Goal: Task Accomplishment & Management: Manage account settings

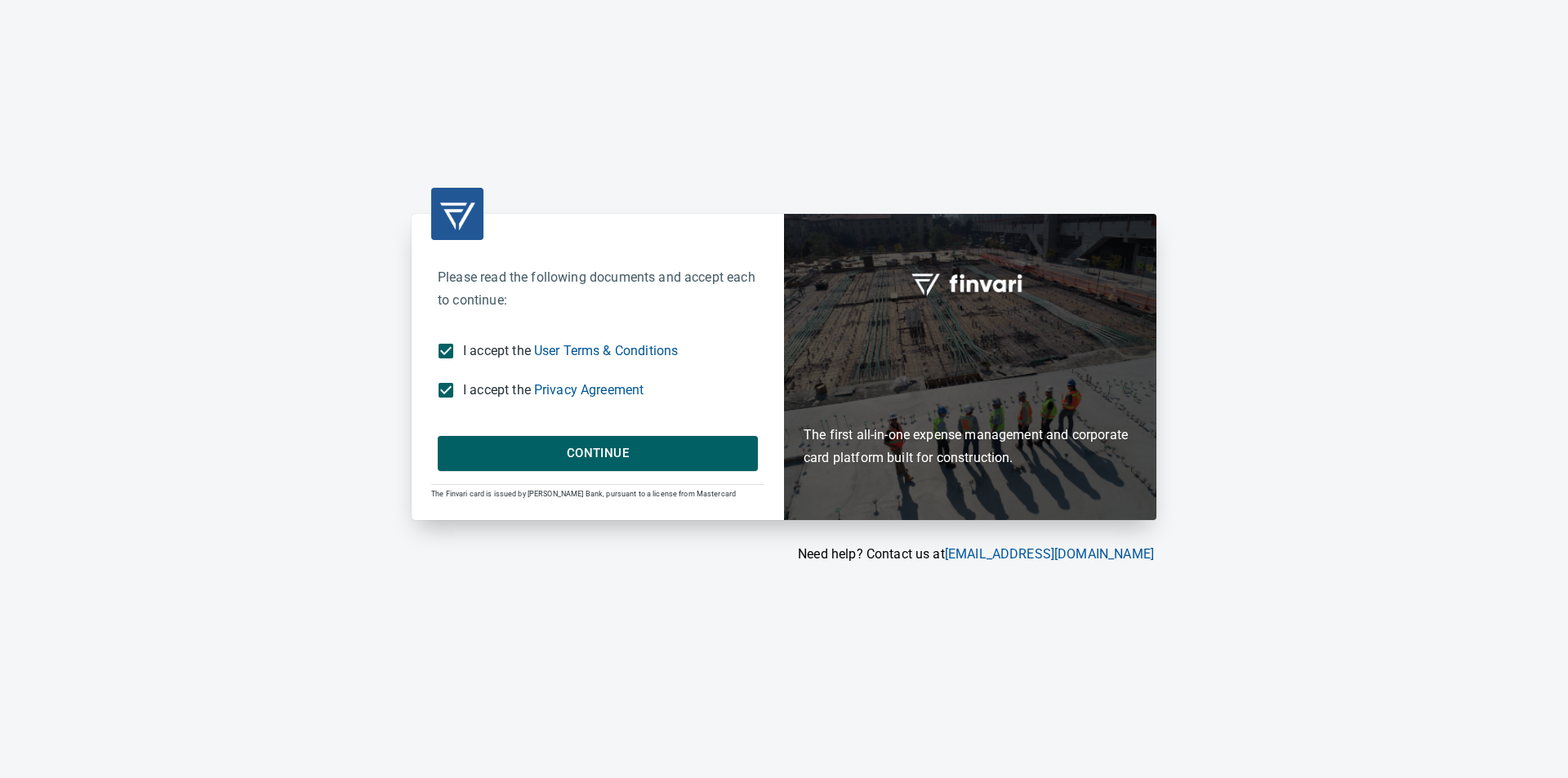
click at [489, 459] on span "Continue" at bounding box center [598, 453] width 284 height 21
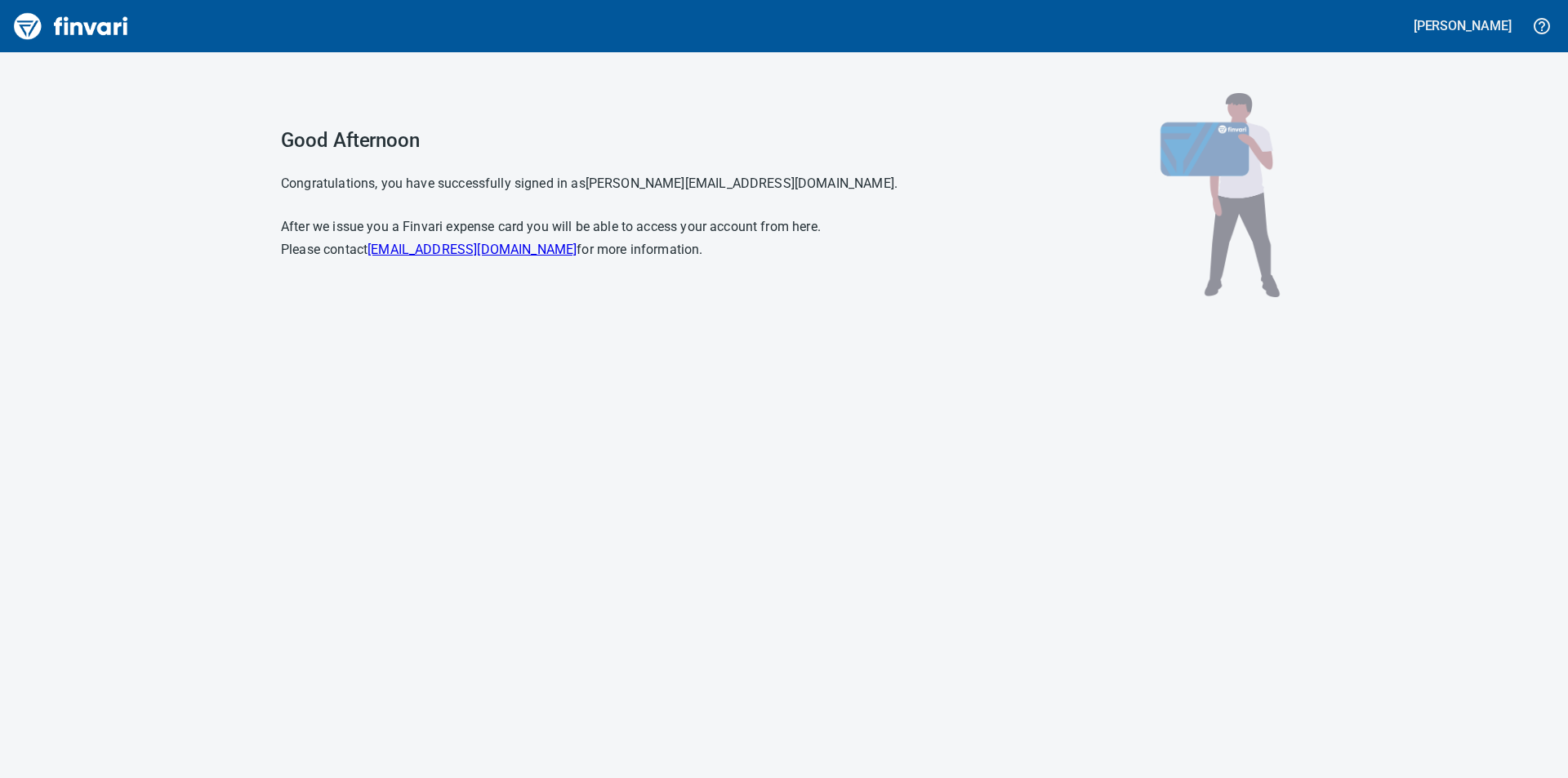
click at [95, 27] on img "Finvari" at bounding box center [72, 26] width 123 height 39
click at [26, 28] on img "Finvari" at bounding box center [72, 26] width 123 height 39
click at [1454, 16] on button "[PERSON_NAME]" at bounding box center [1462, 26] width 106 height 26
click at [1454, 16] on div at bounding box center [784, 389] width 1568 height 778
click at [1457, 20] on h5 "[PERSON_NAME]" at bounding box center [1462, 26] width 98 height 17
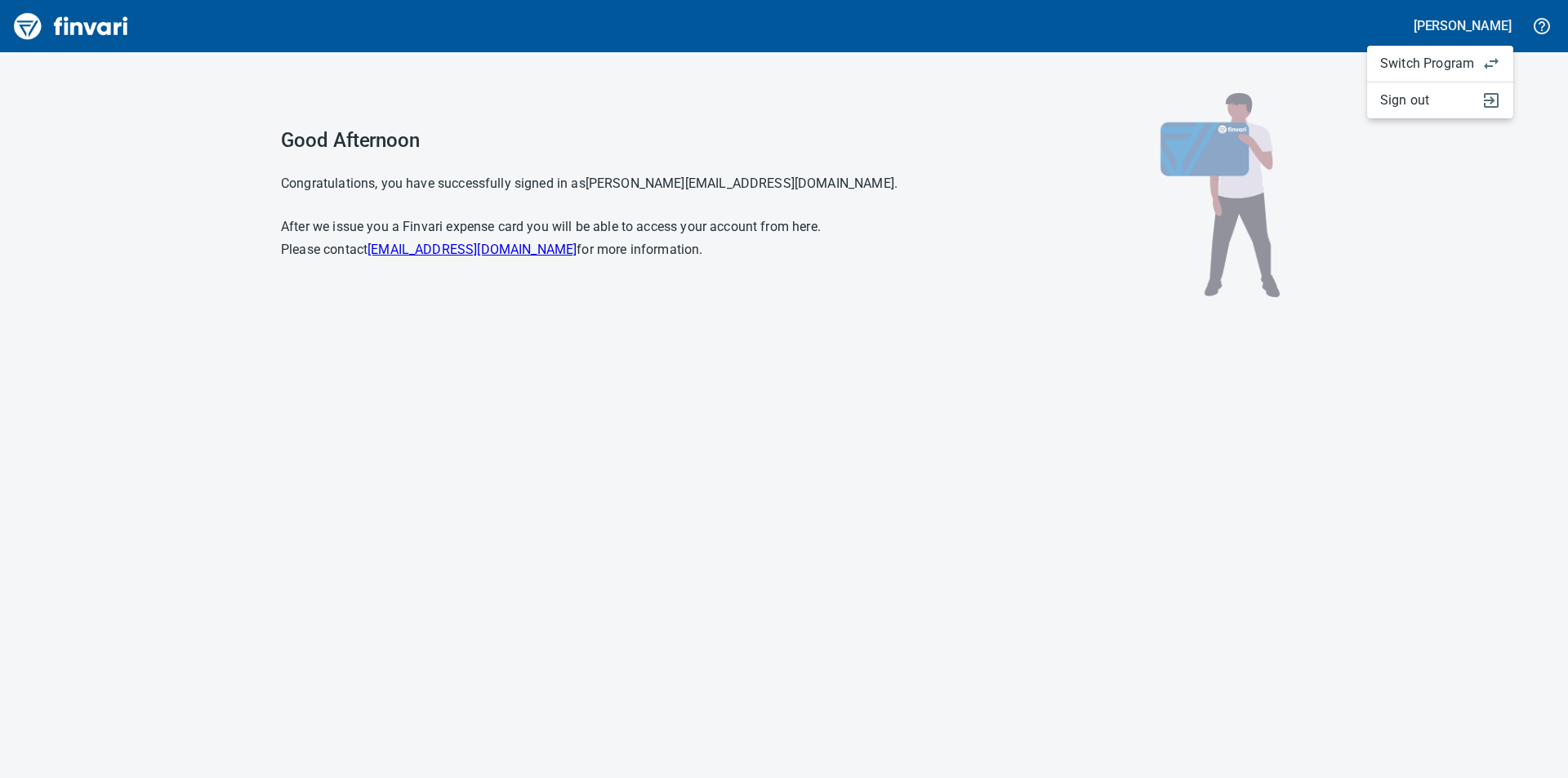
click at [1455, 58] on span "Switch Program" at bounding box center [1427, 63] width 94 height 20
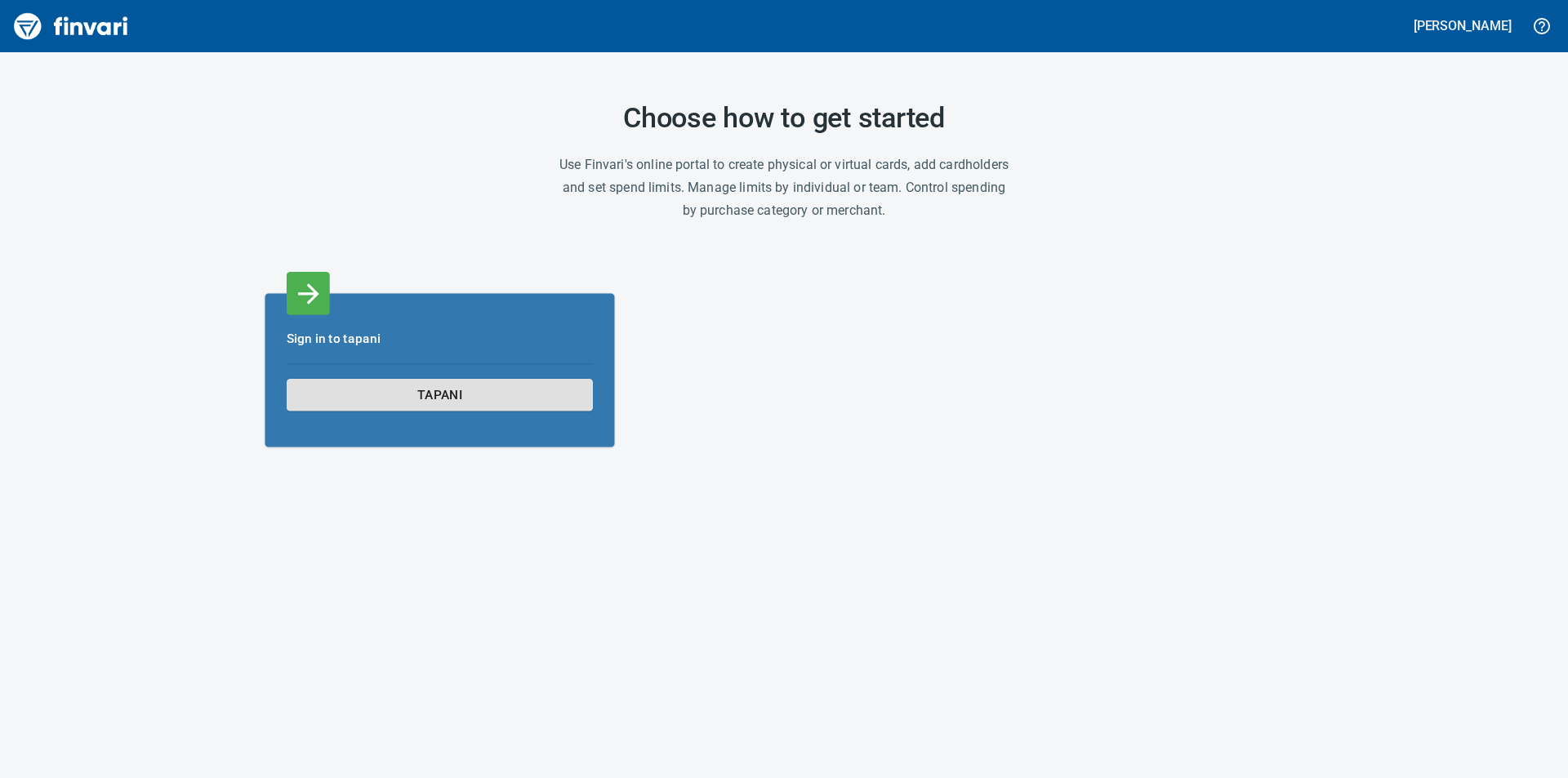
click at [520, 388] on span "tapani" at bounding box center [440, 395] width 278 height 22
